Goal: Transaction & Acquisition: Purchase product/service

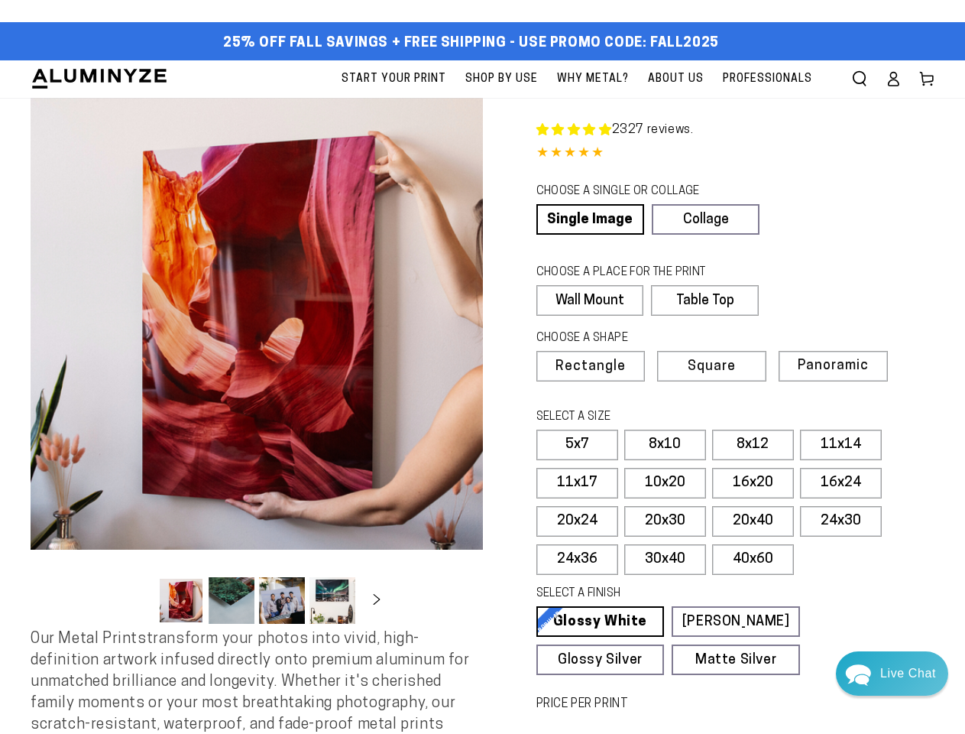
select select "**********"
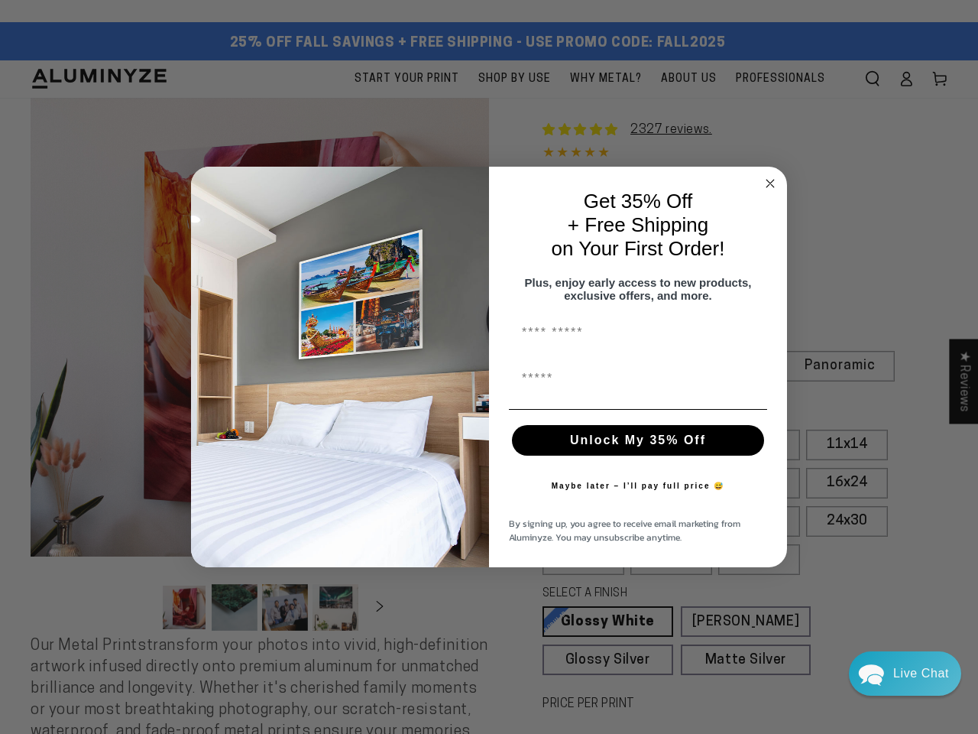
click at [489, 367] on div "Get 35% Off + Free Shipping on Your First Order! Plus, enjoy early access to ne…" at bounding box center [630, 367] width 283 height 370
click at [770, 180] on icon "Close dialog" at bounding box center [770, 184] width 8 height 8
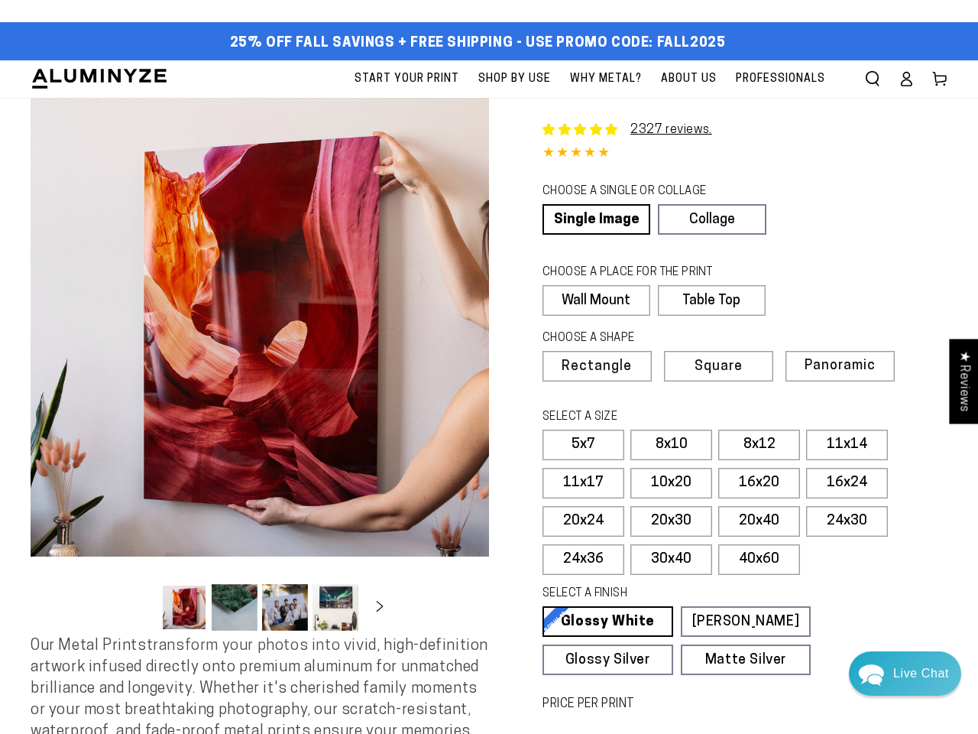
click at [638, 493] on label "10x20" at bounding box center [671, 483] width 82 height 31
